Goal: Task Accomplishment & Management: Use online tool/utility

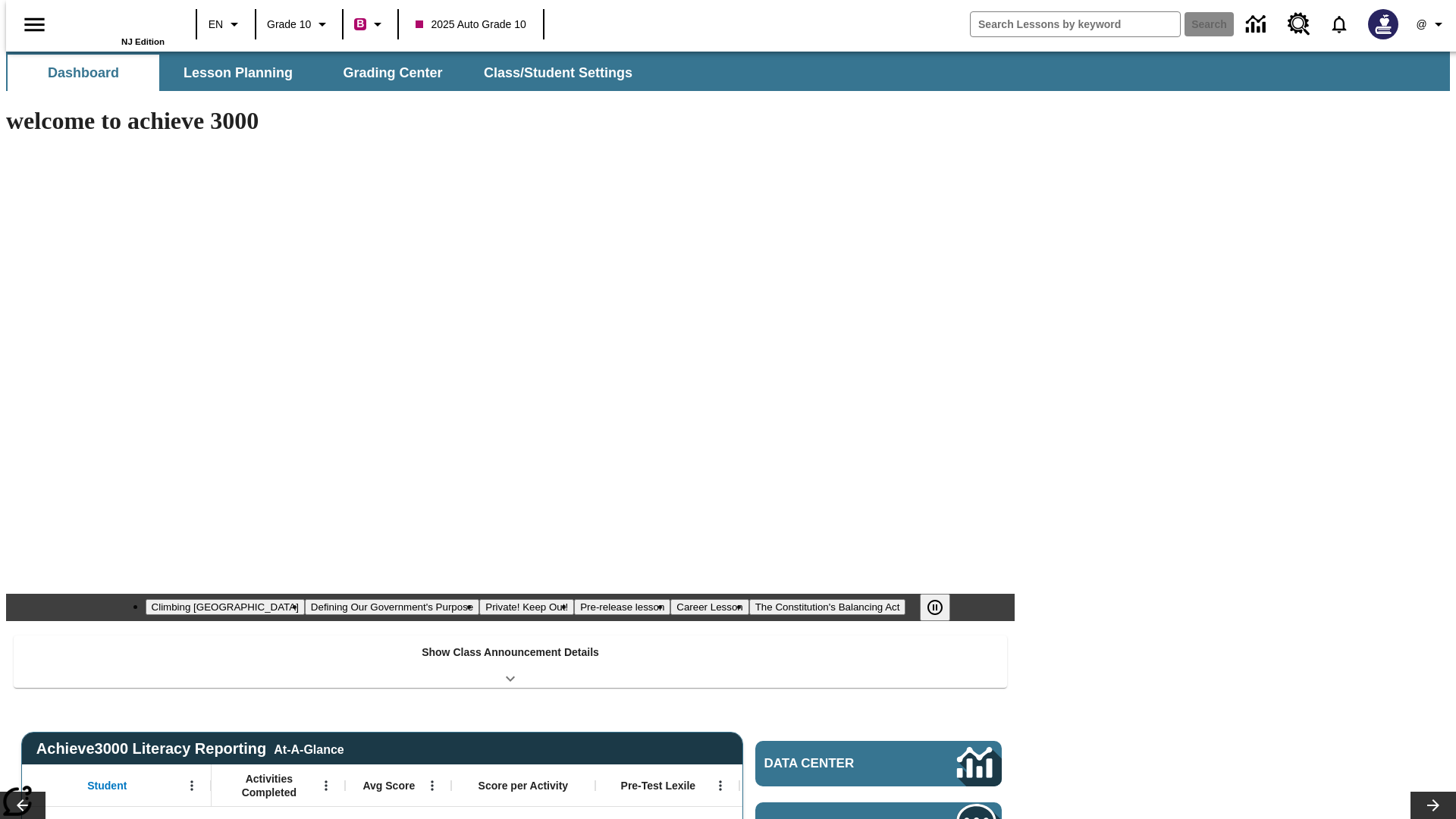
type input "-1"
click at [387, 72] on span "Grading Center" at bounding box center [392, 73] width 99 height 18
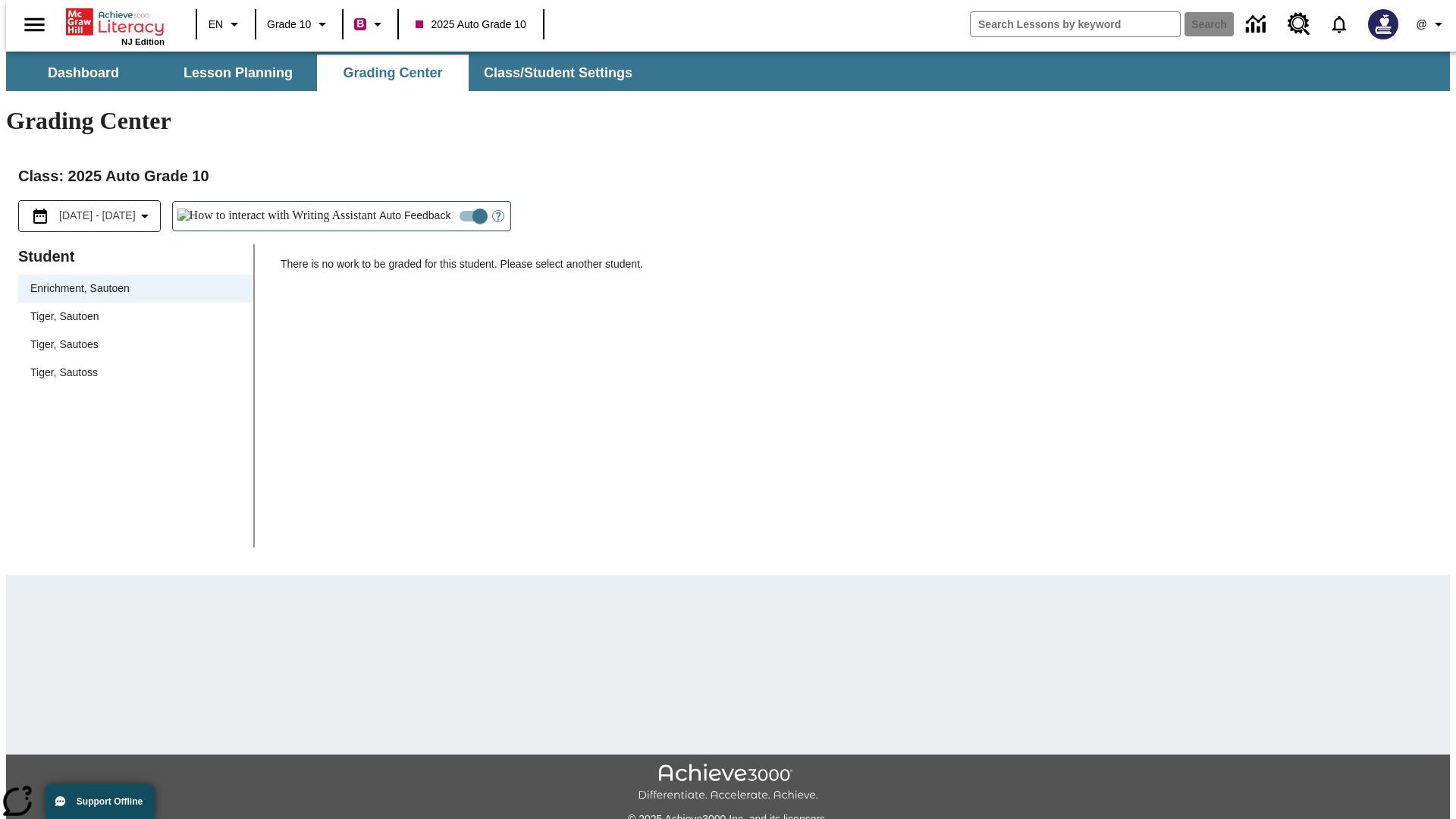
click at [130, 309] on div "Tiger, Sautoen" at bounding box center [136, 317] width 211 height 16
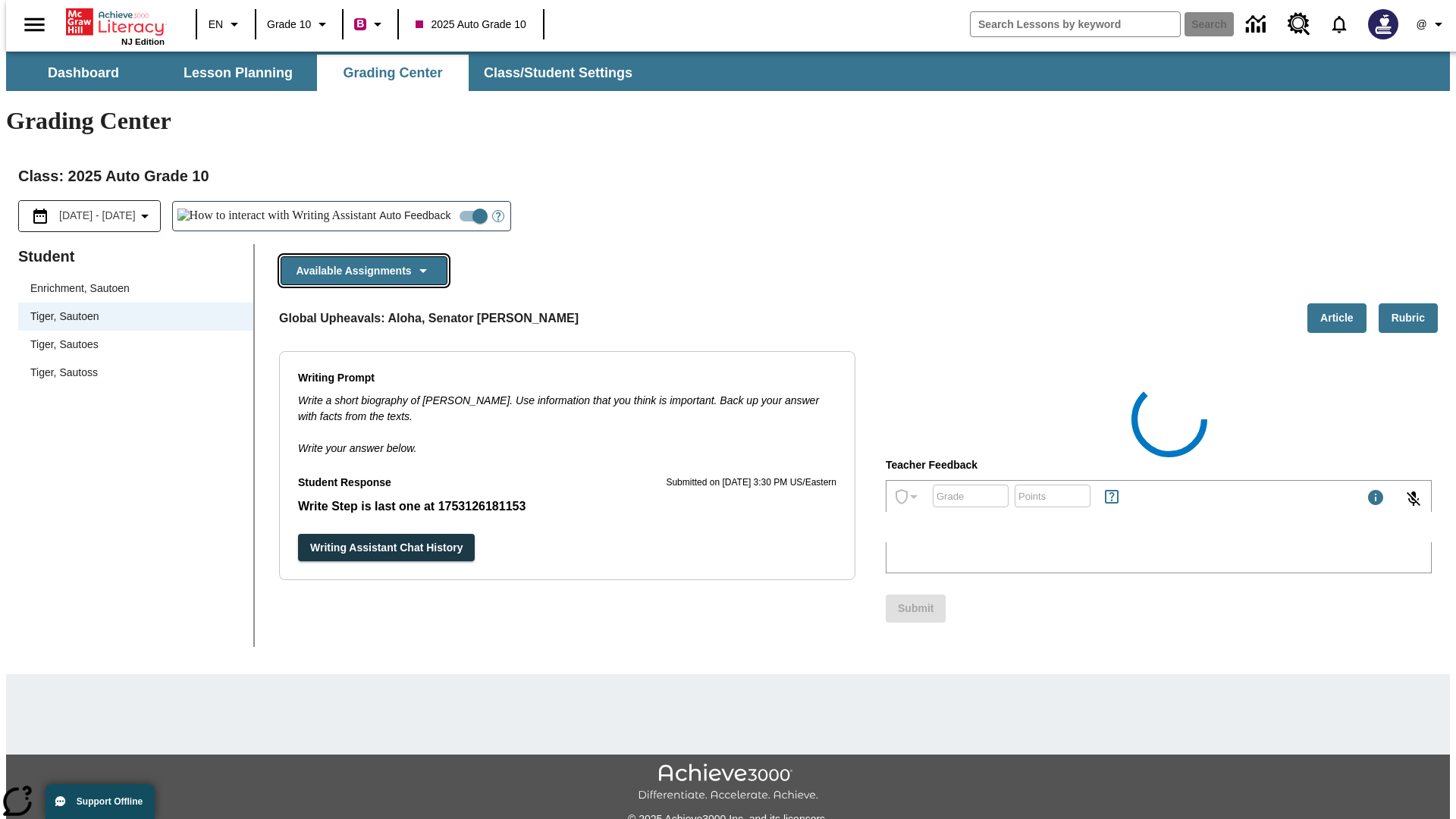
click at [360, 257] on button "Available Assignments" at bounding box center [364, 271] width 167 height 29
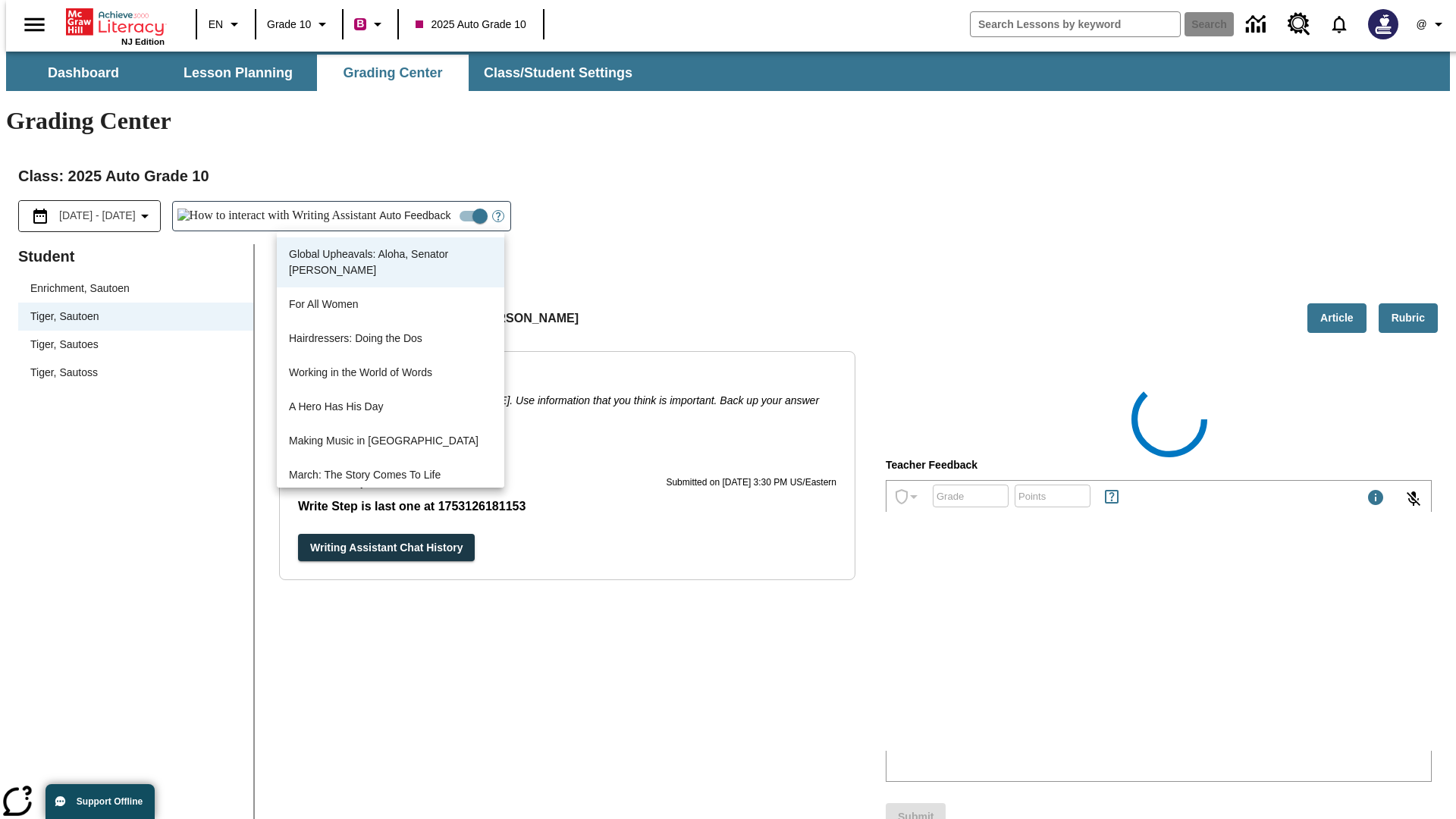
click at [298, 534] on button "Writing Assistant Chat History" at bounding box center [386, 548] width 176 height 28
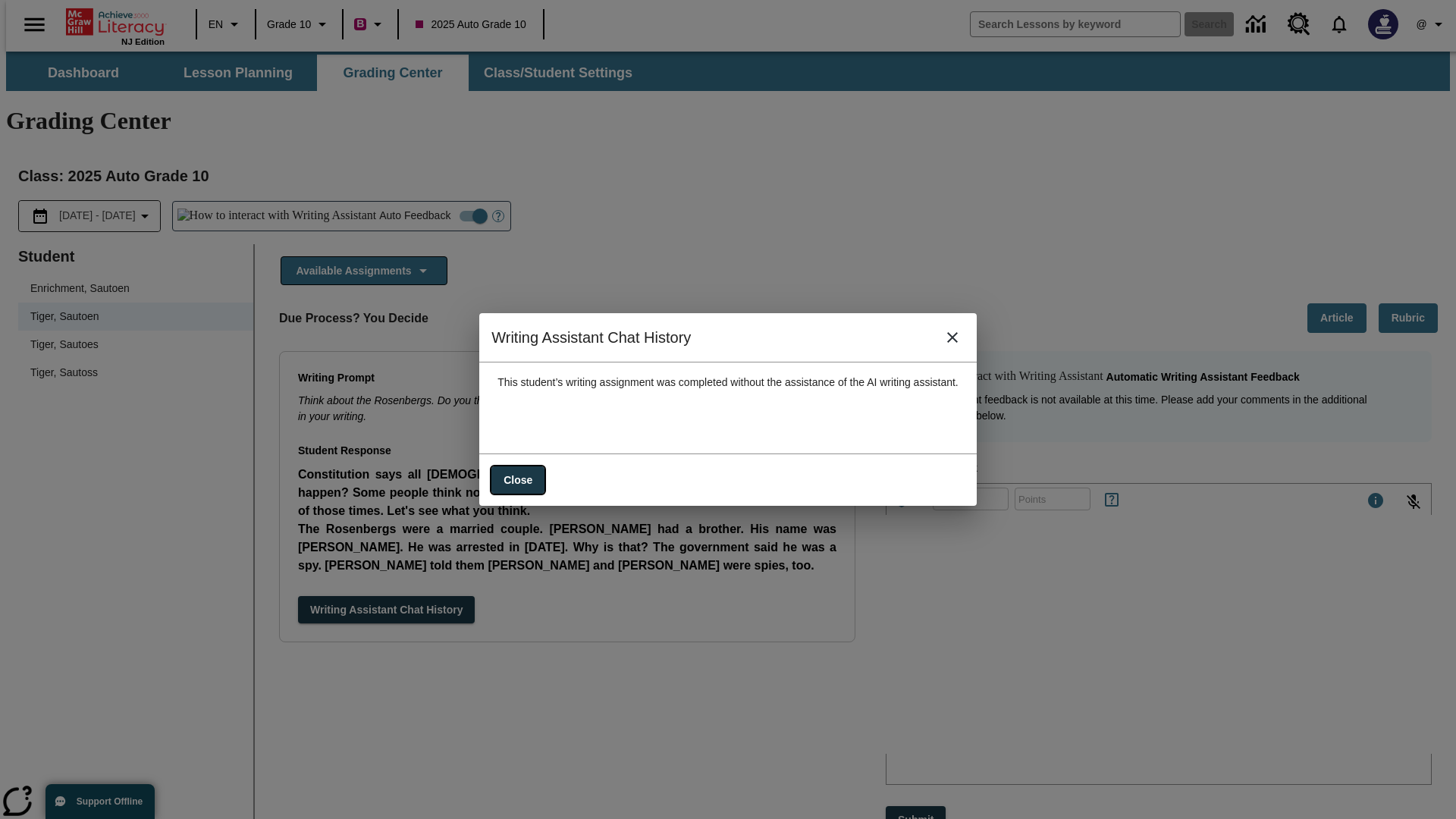
click at [505, 472] on button "Close" at bounding box center [518, 480] width 53 height 28
click at [360, 257] on button "Available Assignments" at bounding box center [364, 271] width 167 height 29
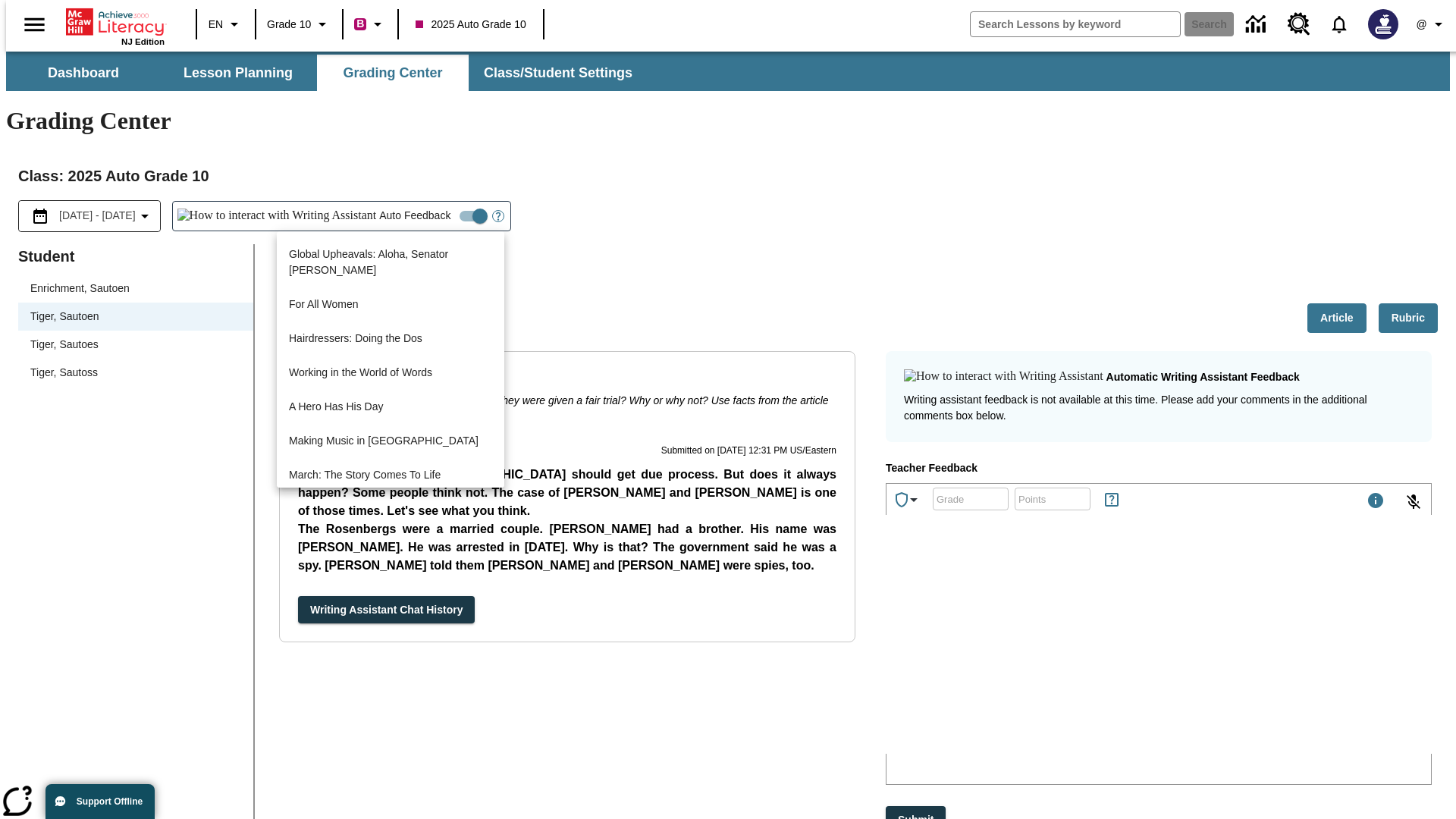
scroll to position [1088, 0]
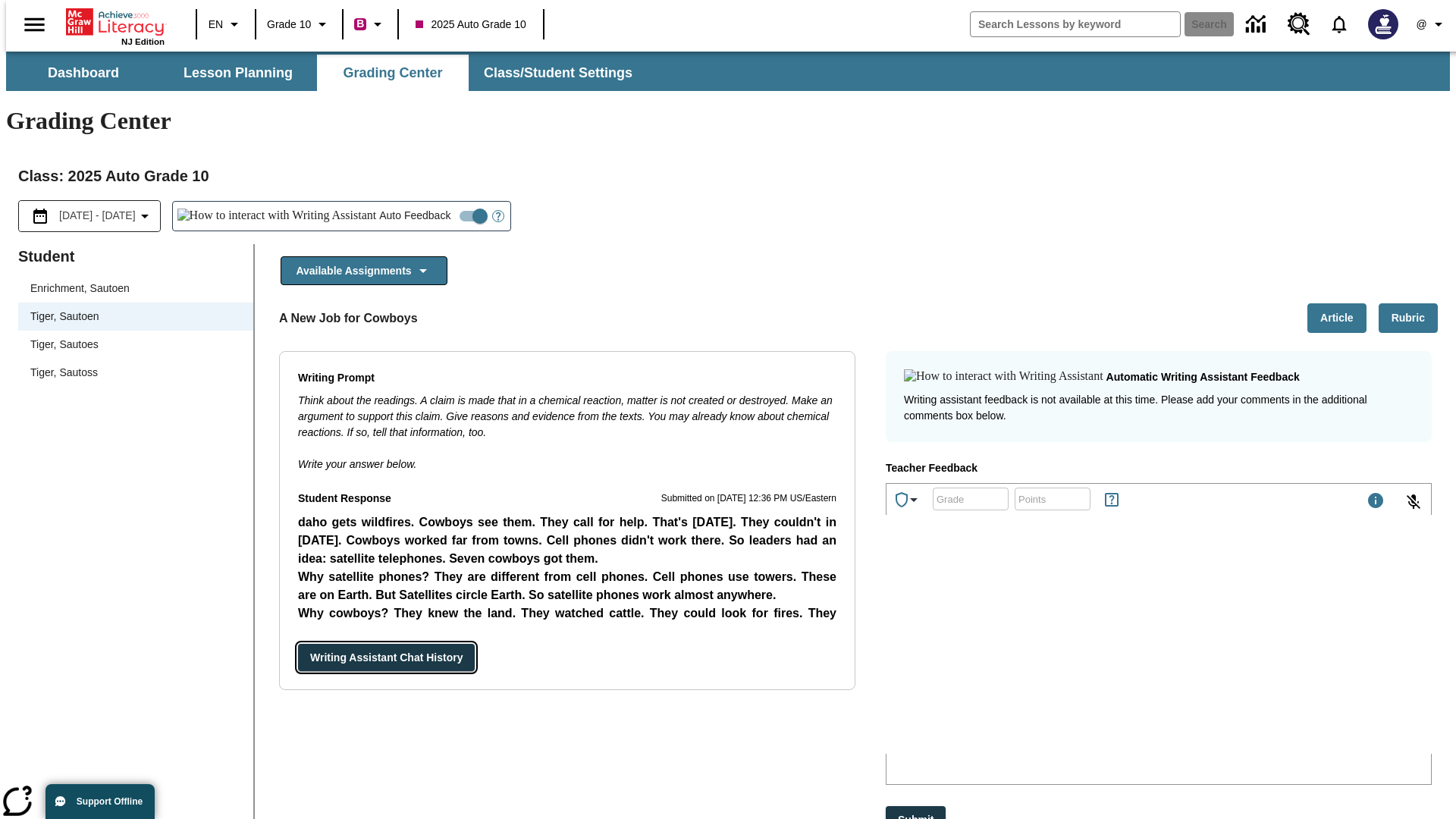
click at [298, 644] on button "Writing Assistant Chat History" at bounding box center [386, 658] width 176 height 28
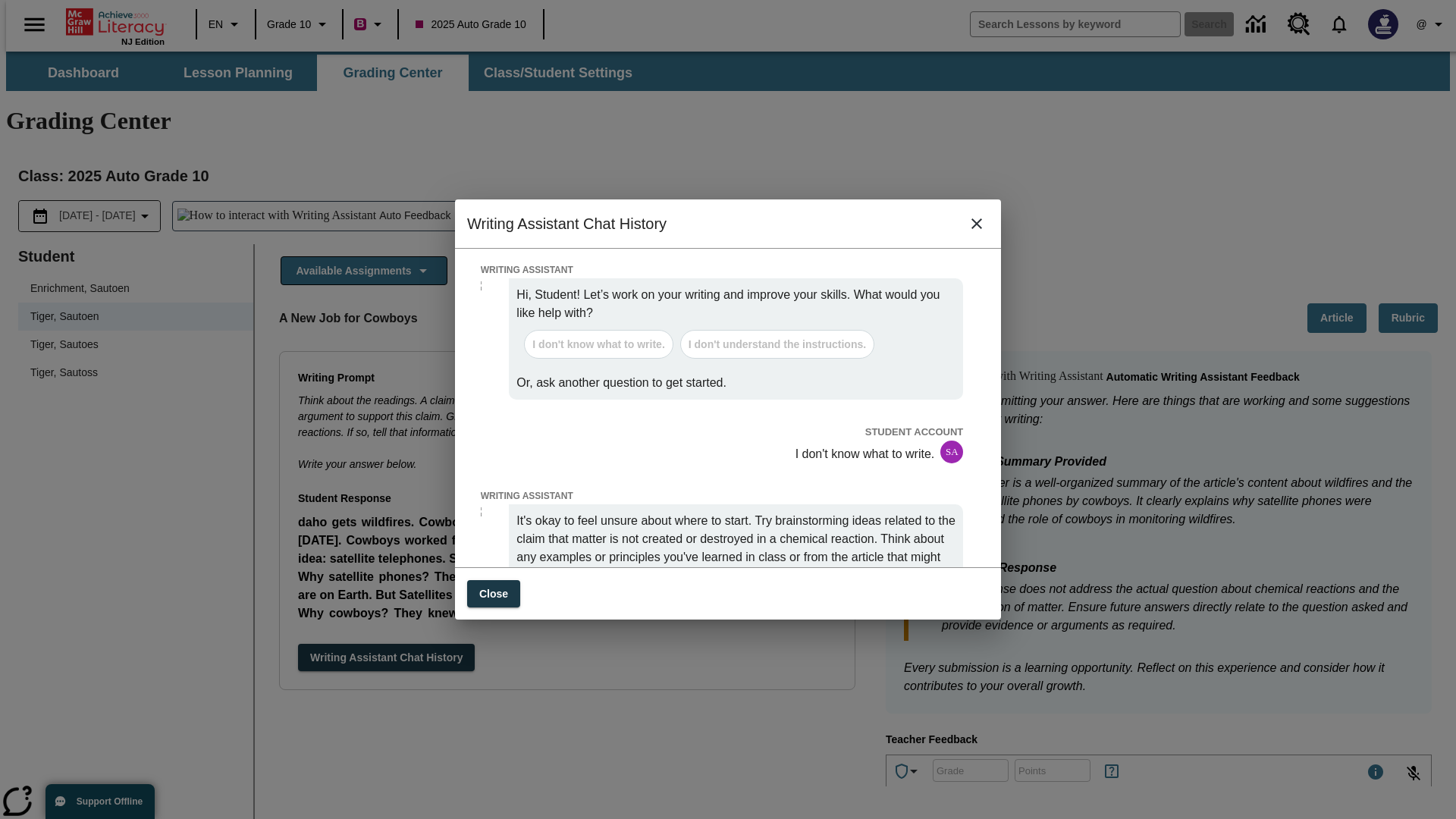
scroll to position [0, 0]
click at [493, 586] on button "Close" at bounding box center [493, 594] width 53 height 28
